Goal: Information Seeking & Learning: Find specific fact

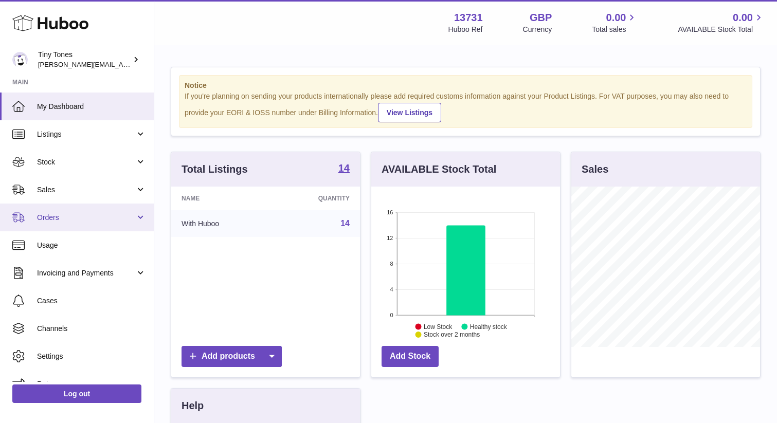
scroll to position [16, 0]
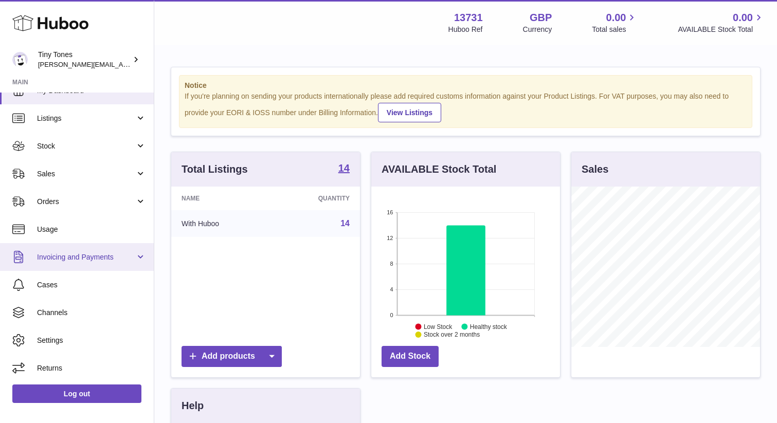
click at [56, 254] on span "Invoicing and Payments" at bounding box center [86, 258] width 98 height 10
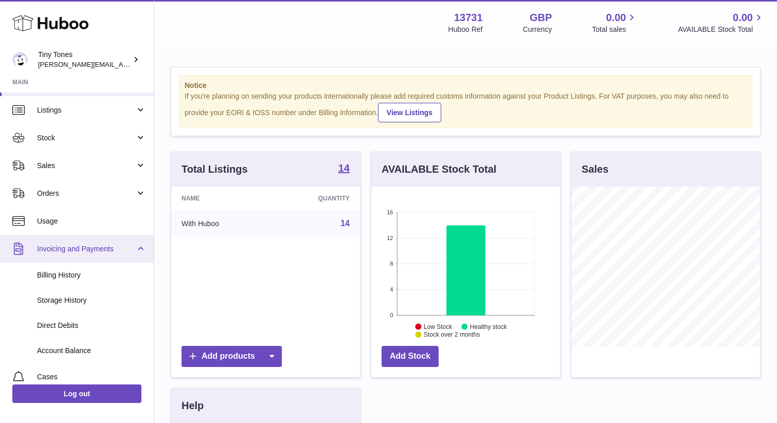
scroll to position [0, 0]
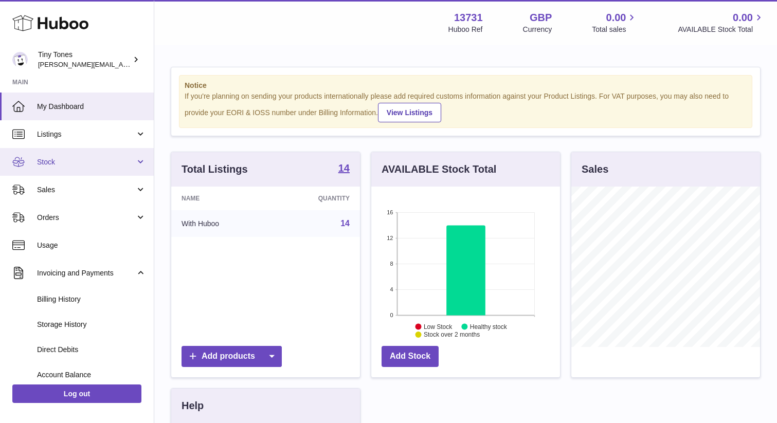
click at [52, 170] on link "Stock" at bounding box center [77, 162] width 154 height 28
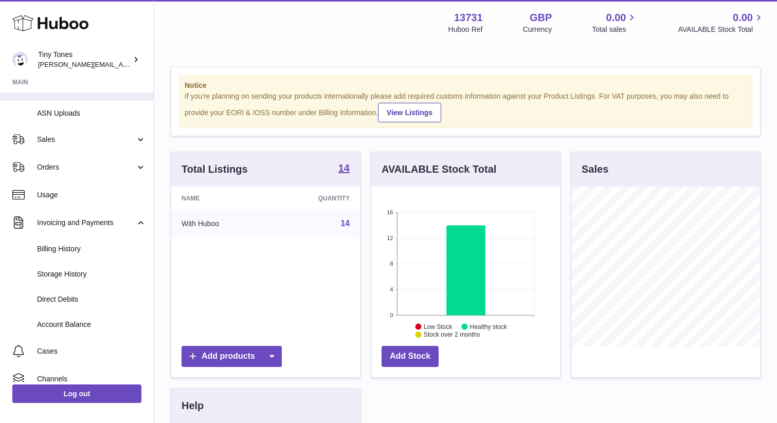
scroll to position [242, 0]
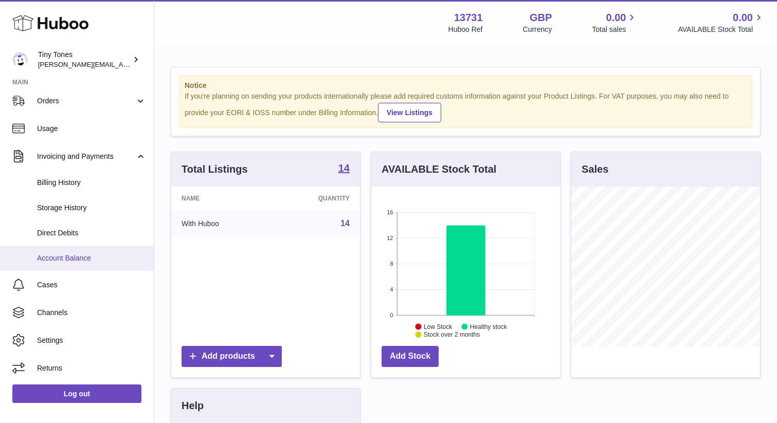
click at [71, 255] on span "Account Balance" at bounding box center [91, 259] width 109 height 10
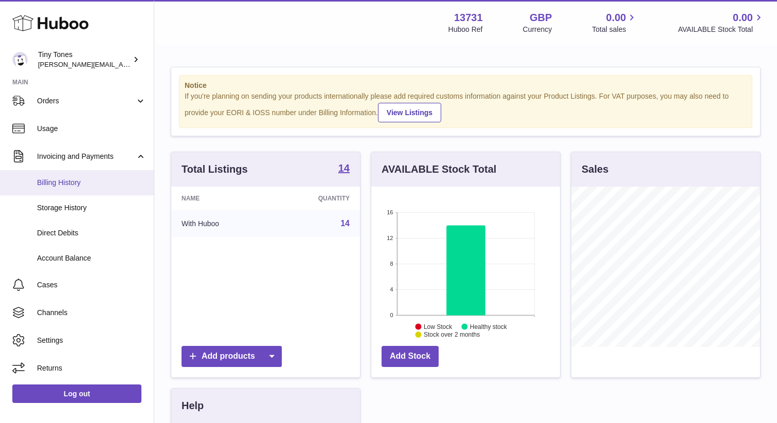
click at [68, 189] on link "Billing History" at bounding box center [77, 182] width 154 height 25
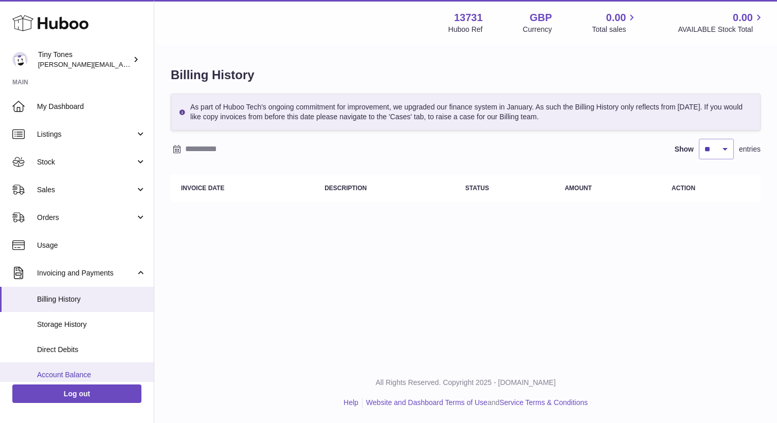
click at [64, 370] on span "Account Balance" at bounding box center [91, 375] width 109 height 10
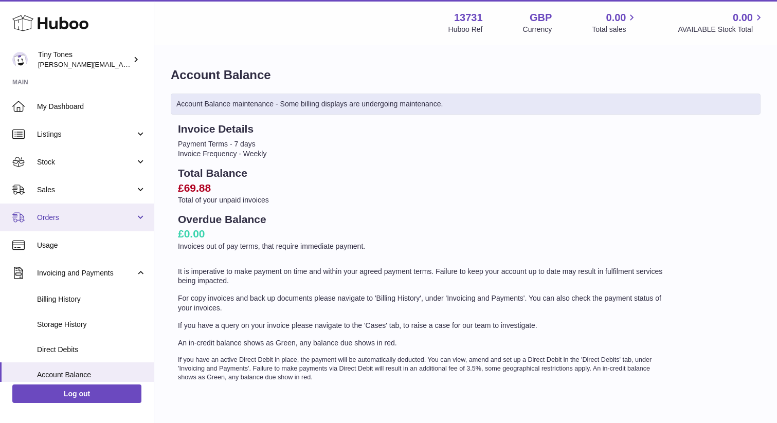
click at [60, 220] on span "Orders" at bounding box center [86, 218] width 98 height 10
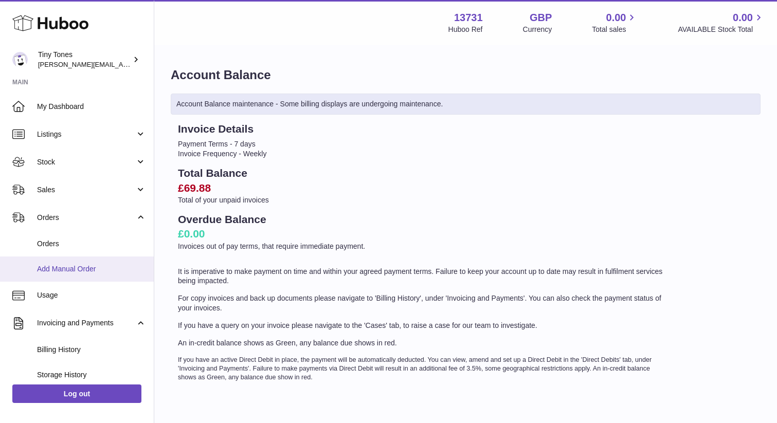
click at [51, 273] on span "Add Manual Order" at bounding box center [91, 269] width 109 height 10
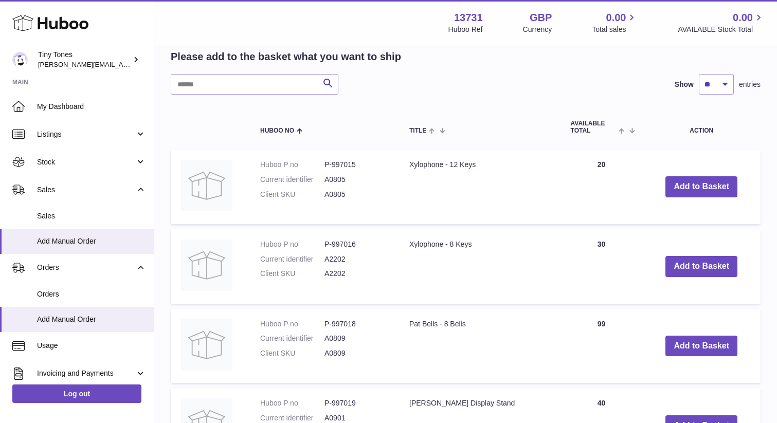
scroll to position [273, 0]
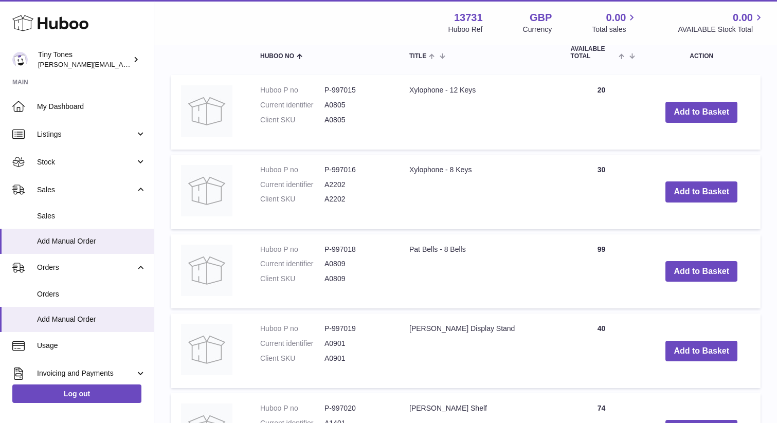
click at [696, 249] on td "Add to Basket" at bounding box center [702, 272] width 118 height 75
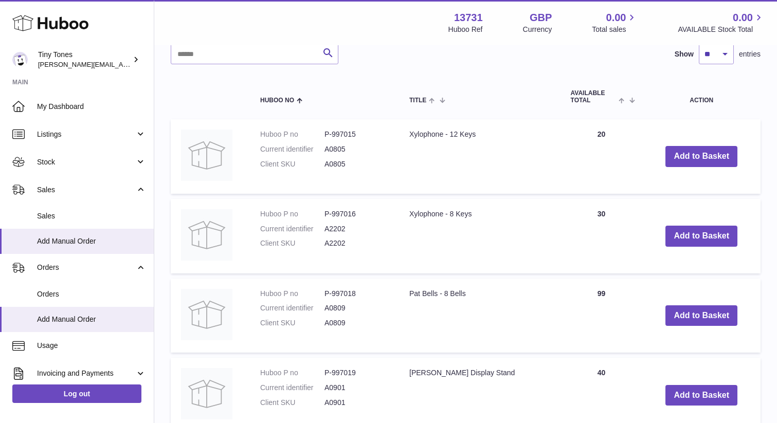
scroll to position [240, 0]
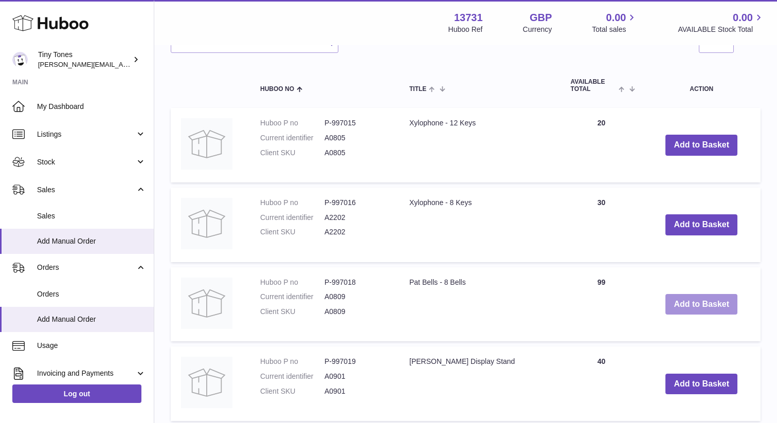
click at [704, 308] on button "Add to Basket" at bounding box center [702, 304] width 72 height 21
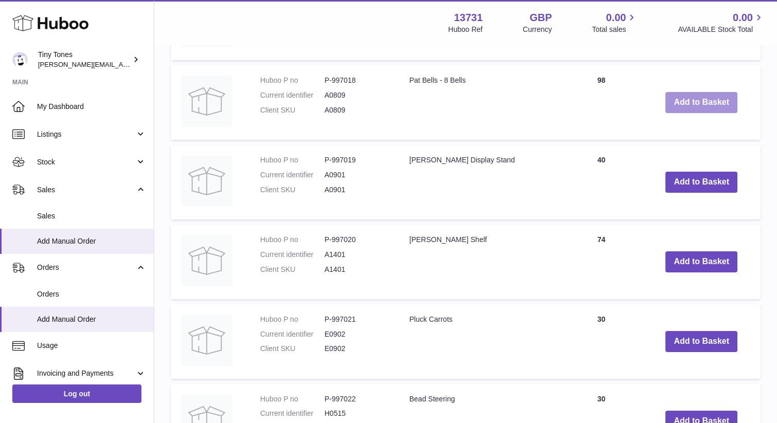
scroll to position [531, 0]
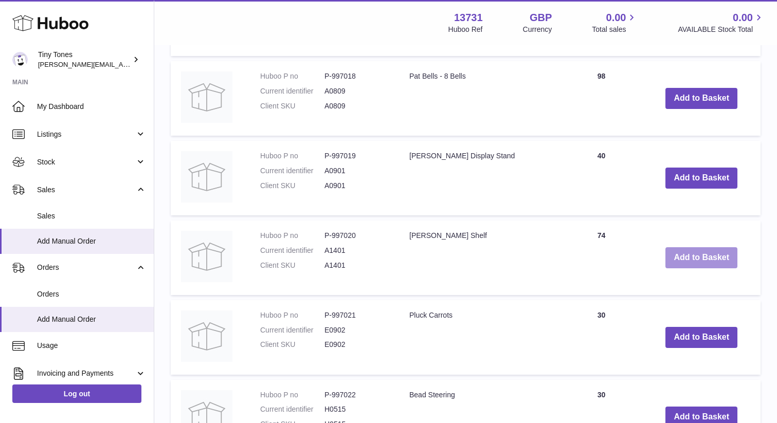
click at [710, 261] on button "Add to Basket" at bounding box center [702, 257] width 72 height 21
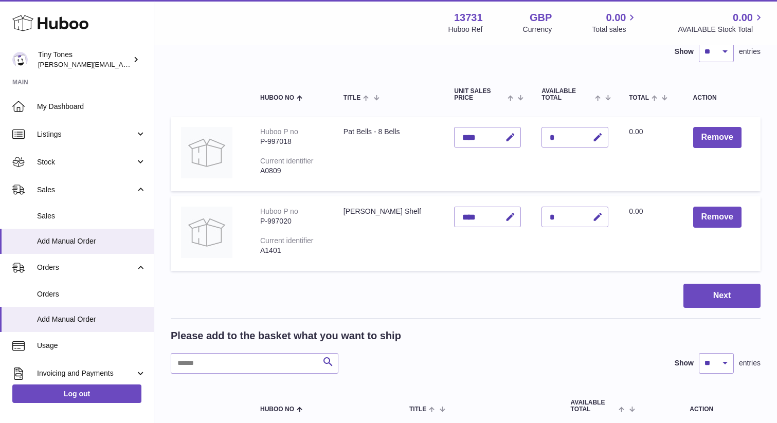
scroll to position [0, 0]
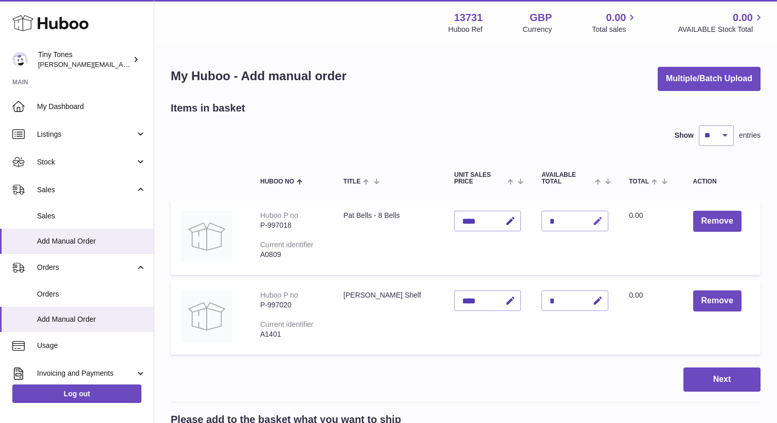
click at [593, 221] on icon "button" at bounding box center [598, 221] width 11 height 11
type input "*"
click at [551, 298] on div "*" at bounding box center [575, 301] width 67 height 21
click at [593, 298] on icon "button" at bounding box center [598, 301] width 11 height 11
type input "*"
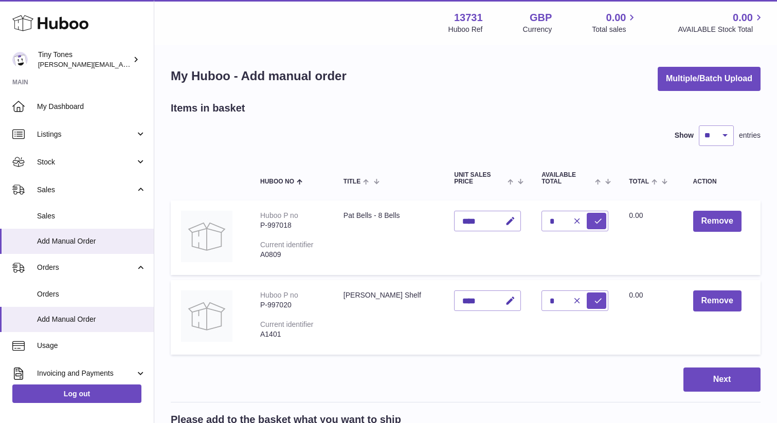
click at [537, 338] on td "Quantity *" at bounding box center [574, 317] width 87 height 75
click at [718, 379] on button "Next" at bounding box center [722, 380] width 77 height 24
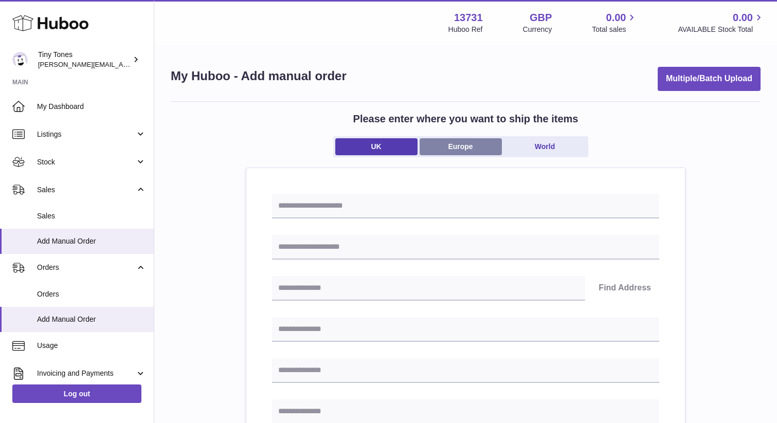
click at [454, 148] on link "Europe" at bounding box center [461, 146] width 82 height 17
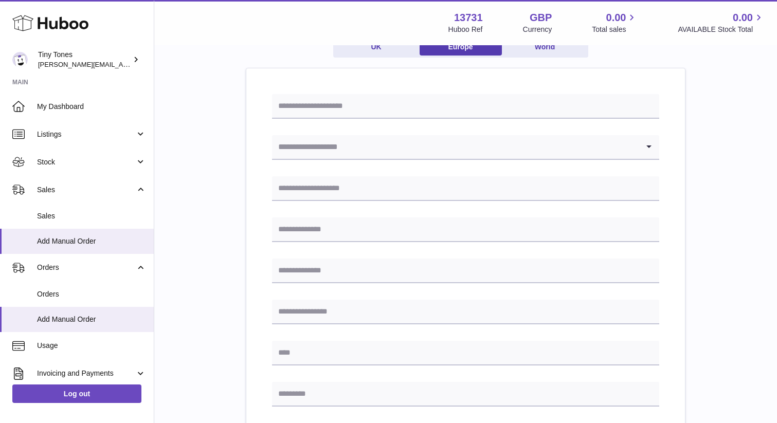
scroll to position [90, 0]
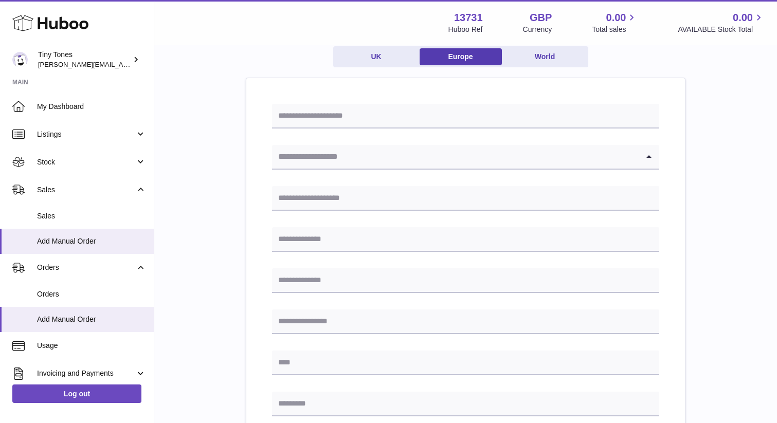
click at [407, 158] on input "Search for option" at bounding box center [455, 157] width 367 height 24
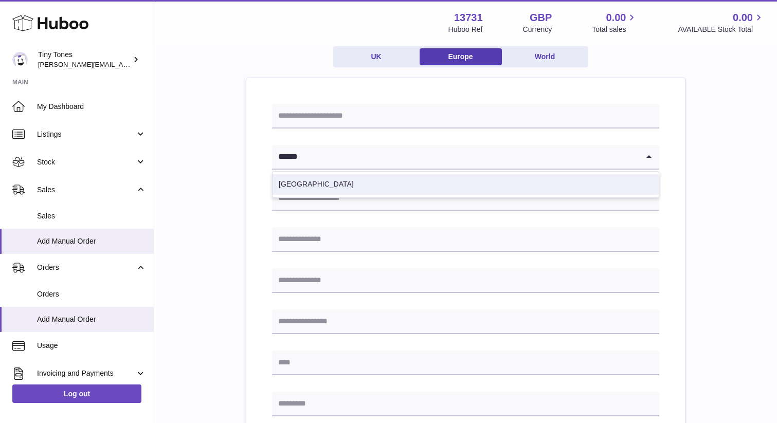
click at [389, 182] on li "Poland" at bounding box center [466, 184] width 386 height 21
type input "******"
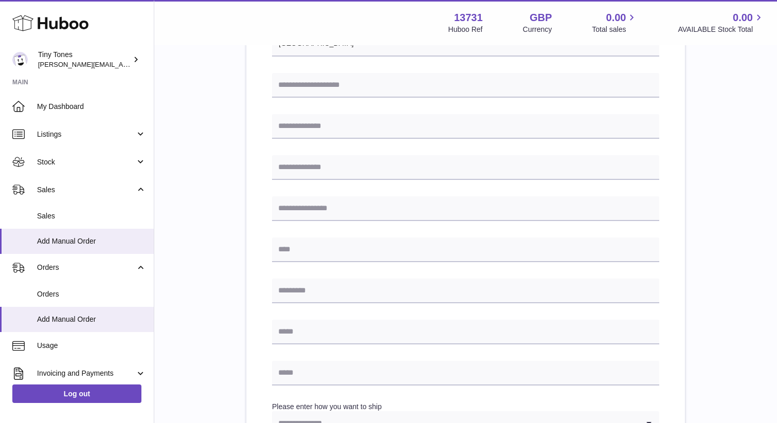
scroll to position [0, 0]
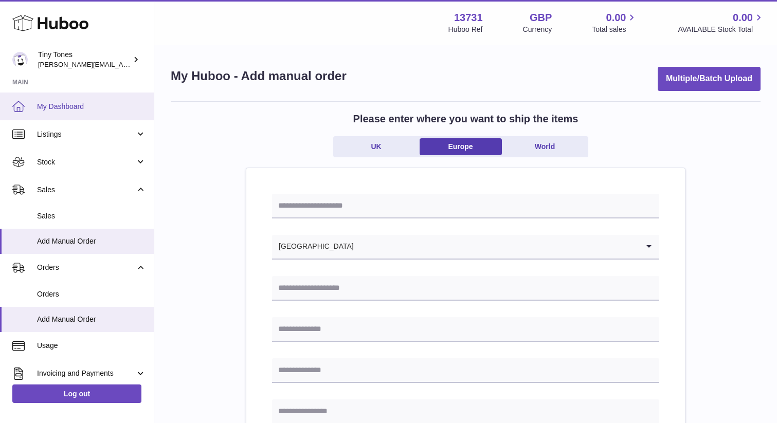
click at [61, 112] on link "My Dashboard" at bounding box center [77, 107] width 154 height 28
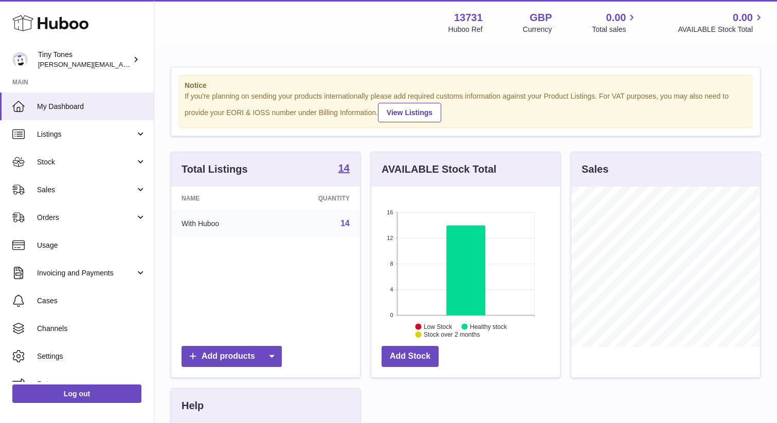
scroll to position [161, 189]
click at [51, 213] on span "Orders" at bounding box center [86, 218] width 98 height 10
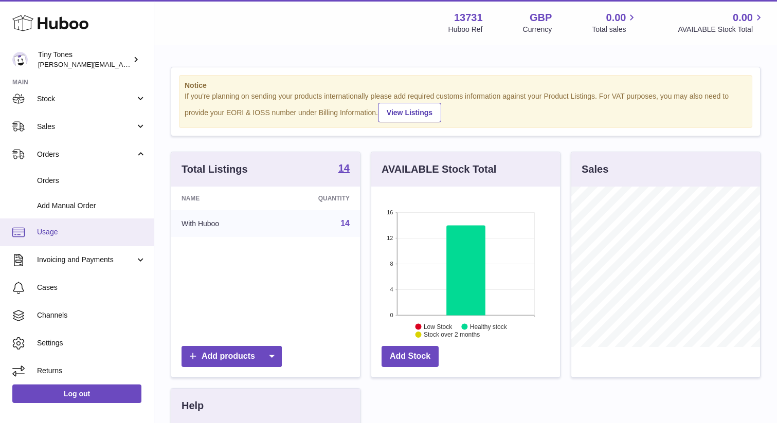
scroll to position [66, 0]
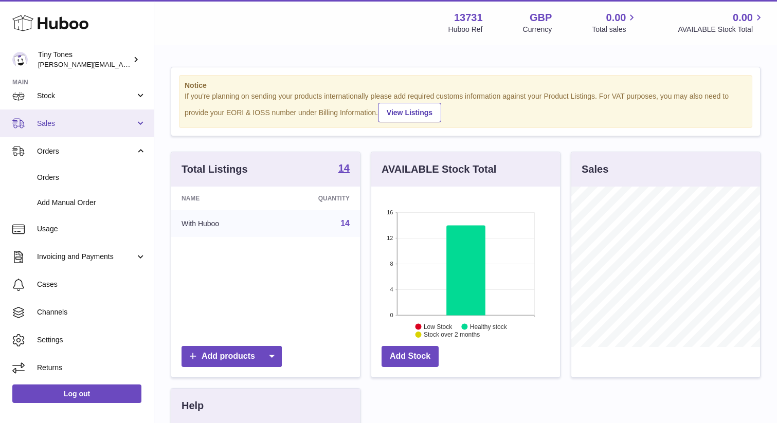
click at [50, 121] on span "Sales" at bounding box center [86, 124] width 98 height 10
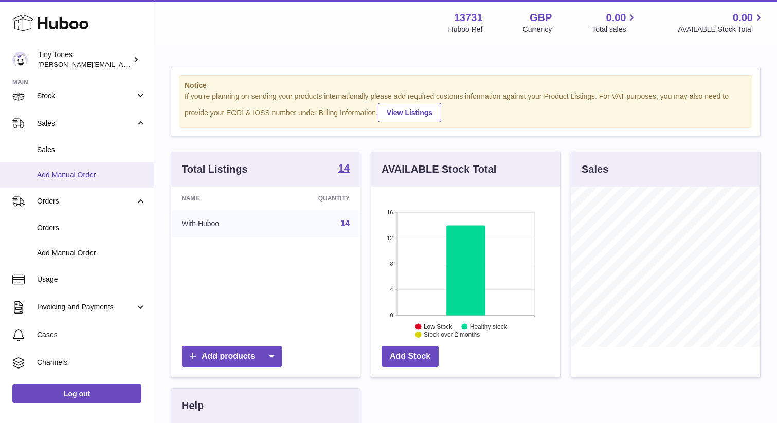
click at [46, 180] on span "Add Manual Order" at bounding box center [91, 175] width 109 height 10
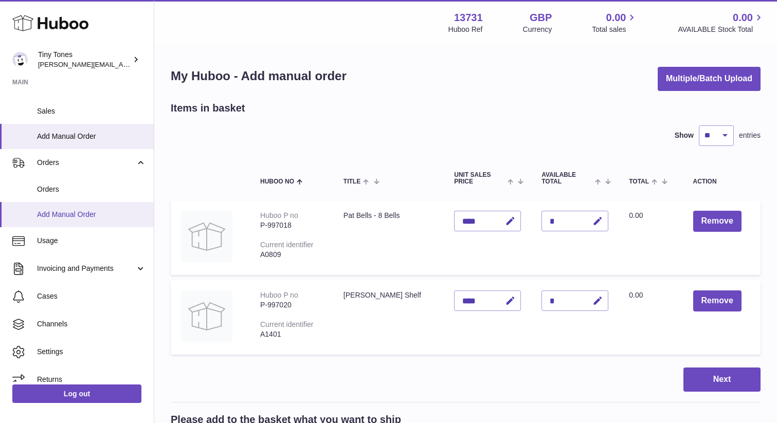
scroll to position [116, 0]
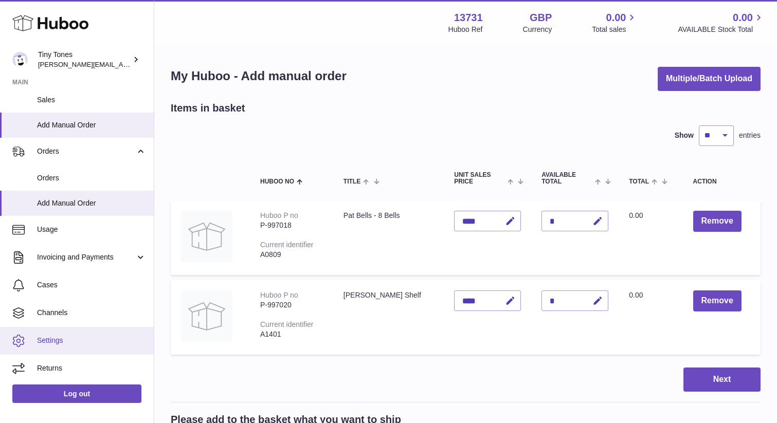
click at [60, 342] on span "Settings" at bounding box center [91, 341] width 109 height 10
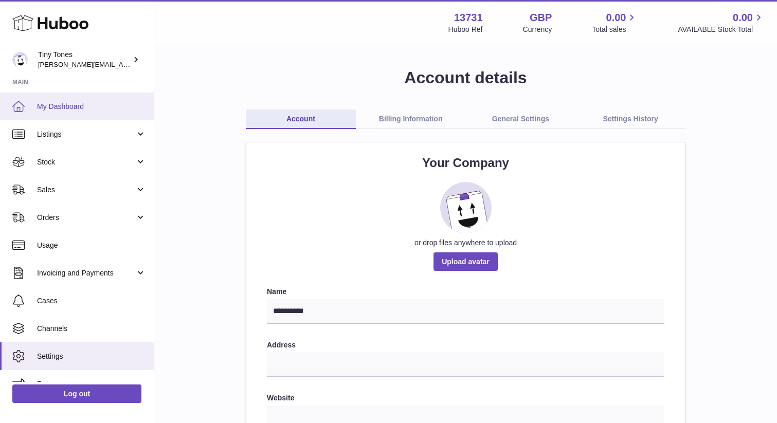
click at [67, 105] on span "My Dashboard" at bounding box center [91, 107] width 109 height 10
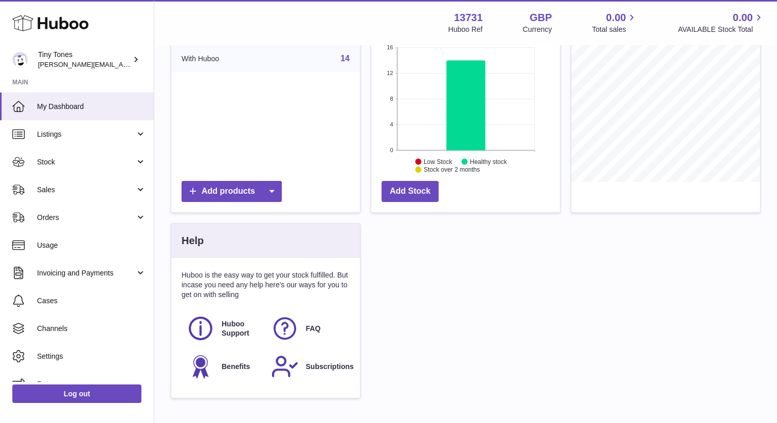
scroll to position [232, 0]
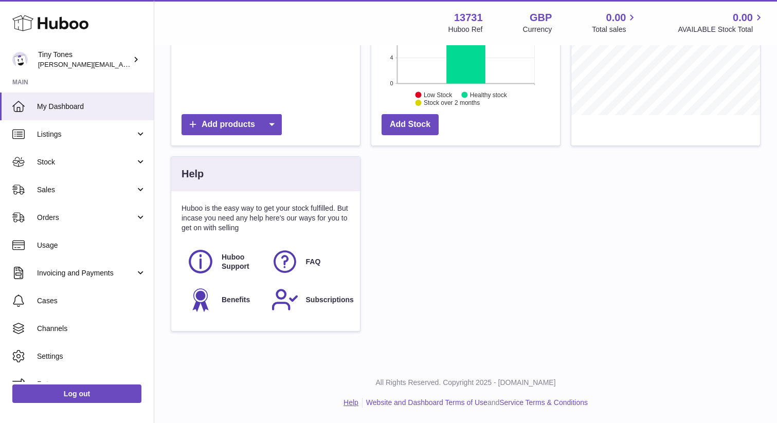
click at [350, 402] on link "Help" at bounding box center [351, 403] width 15 height 8
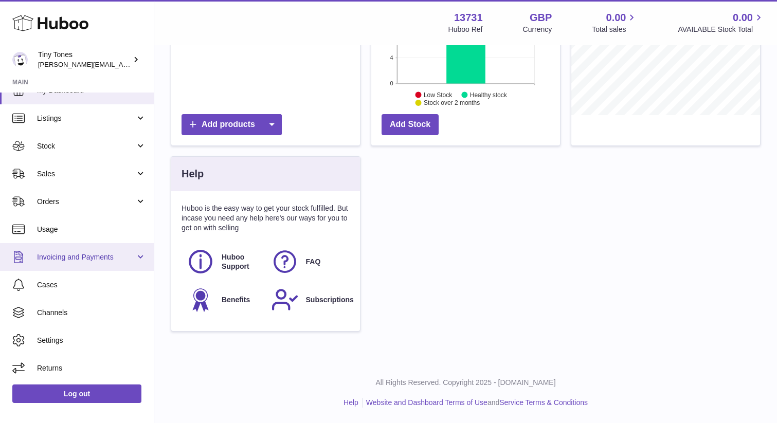
scroll to position [0, 0]
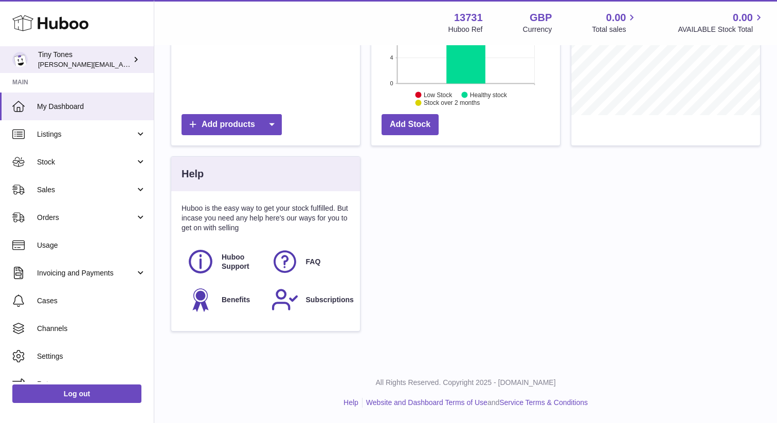
click at [80, 59] on div "Tiny Tones sasha@tinytones.uk" at bounding box center [84, 60] width 93 height 20
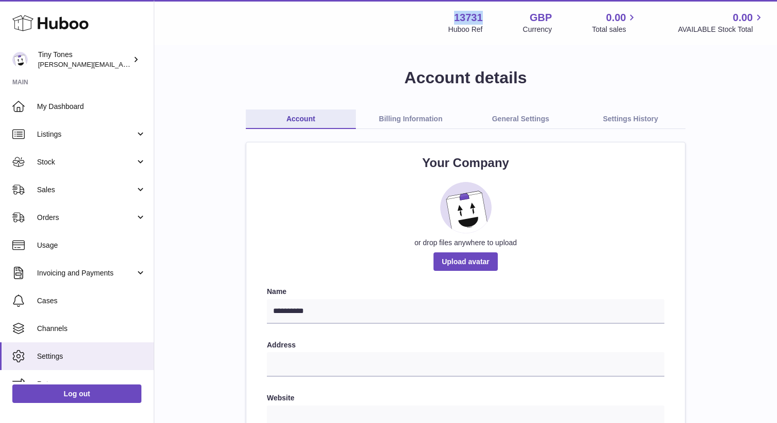
drag, startPoint x: 494, startPoint y: 14, endPoint x: 453, endPoint y: 13, distance: 41.2
click at [453, 13] on div "13731 Huboo Ref GBP Currency 0.00 Total sales 0.00 AVAILABLE Stock Total" at bounding box center [607, 23] width 316 height 24
copy strong "13731"
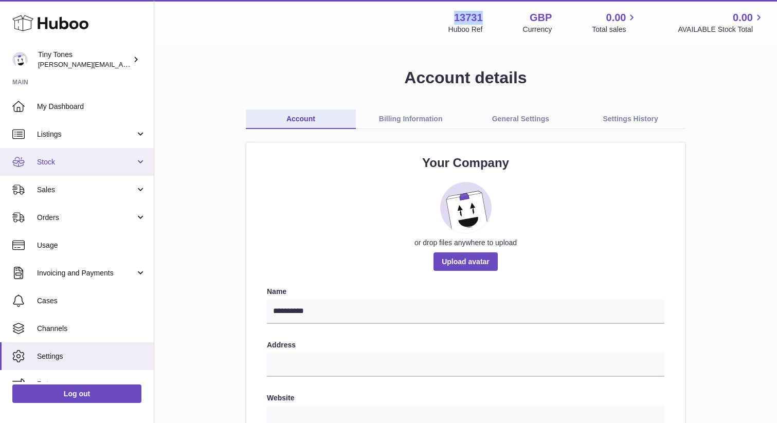
click at [54, 163] on span "Stock" at bounding box center [86, 162] width 98 height 10
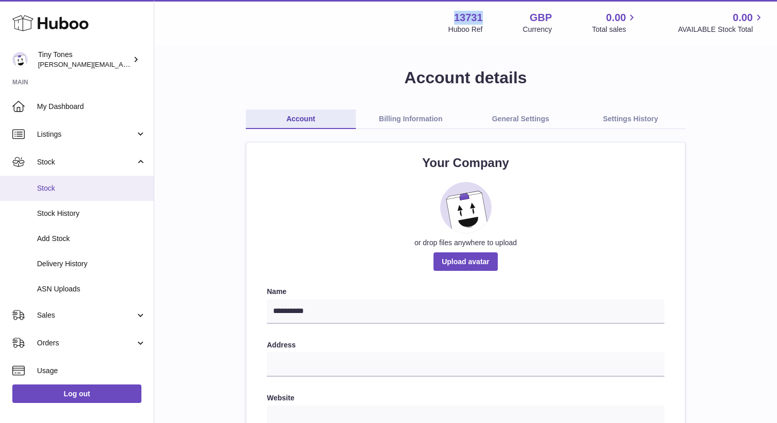
click at [65, 181] on link "Stock" at bounding box center [77, 188] width 154 height 25
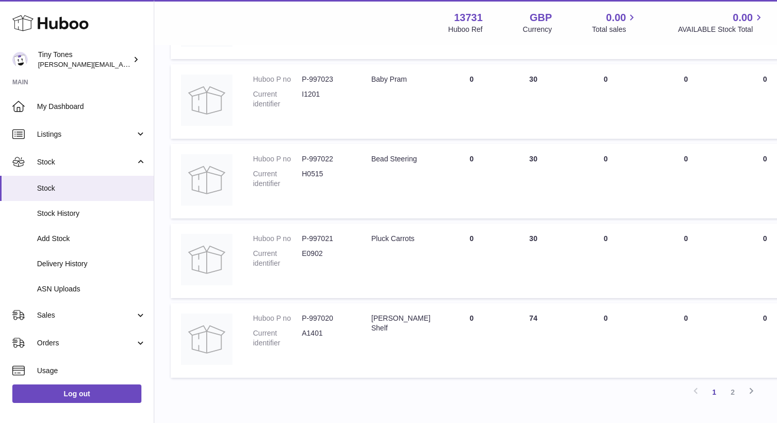
scroll to position [686, 0]
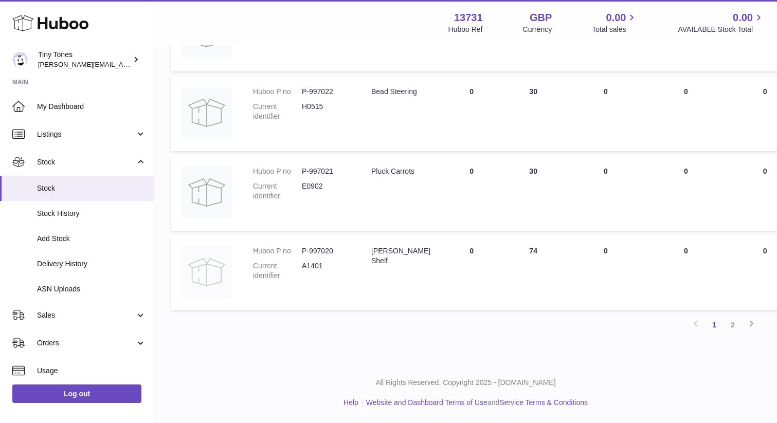
click at [208, 268] on img at bounding box center [206, 271] width 51 height 51
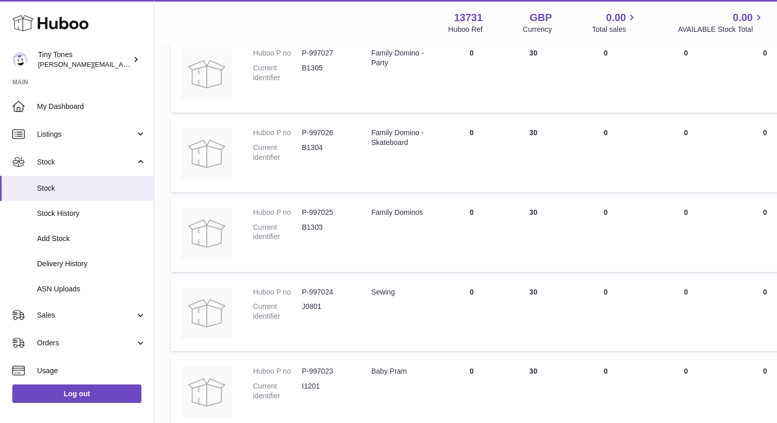
scroll to position [0, 0]
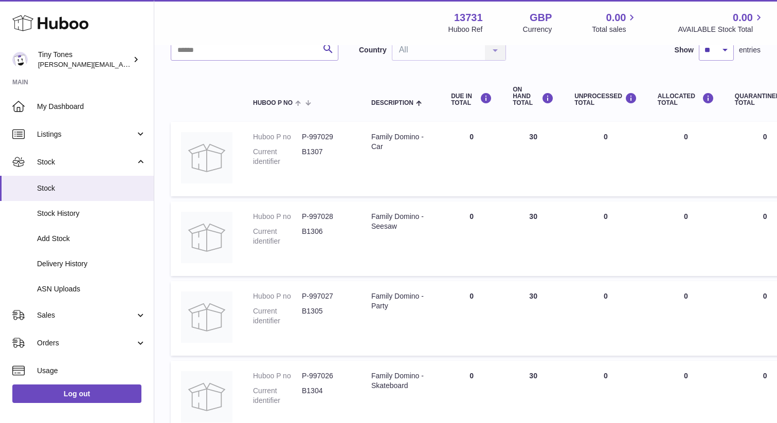
scroll to position [686, 0]
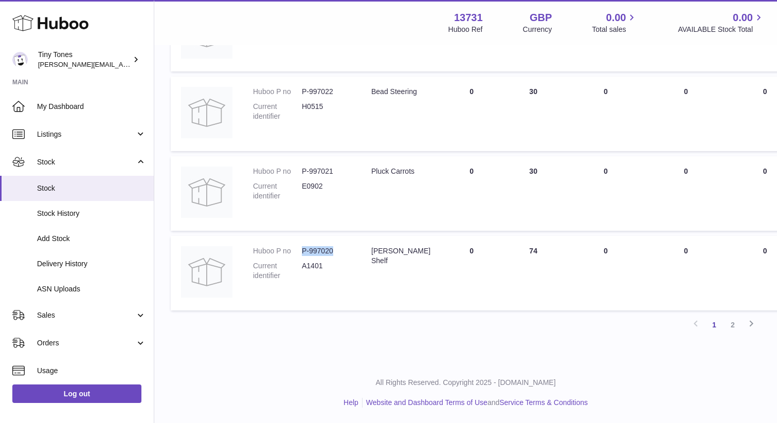
drag, startPoint x: 342, startPoint y: 250, endPoint x: 310, endPoint y: 246, distance: 32.0
click at [310, 246] on dd "P-997020" at bounding box center [326, 251] width 49 height 10
copy dd "P-997020"
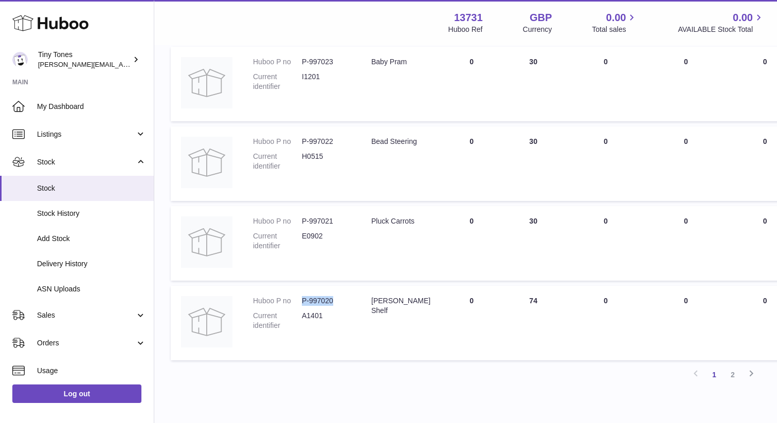
scroll to position [634, 0]
click at [753, 378] on icon at bounding box center [751, 375] width 12 height 13
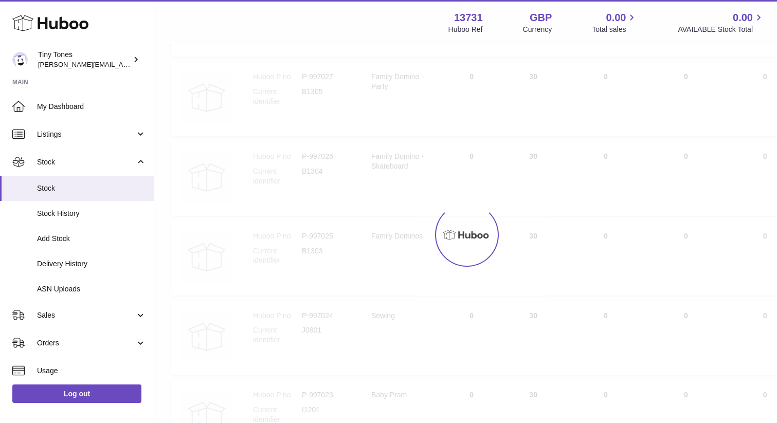
scroll to position [46, 0]
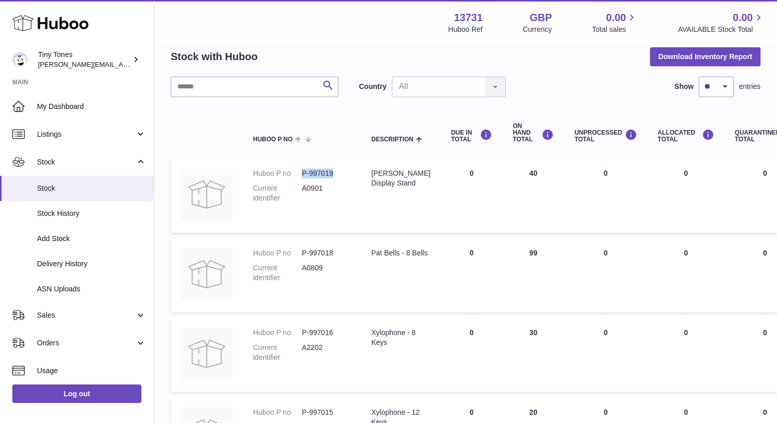
drag, startPoint x: 344, startPoint y: 173, endPoint x: 300, endPoint y: 172, distance: 43.7
click at [300, 172] on dl "Huboo P no P-997019 Current identifier A0901" at bounding box center [302, 189] width 98 height 40
copy dl "P-997019"
